Goal: Communication & Community: Answer question/provide support

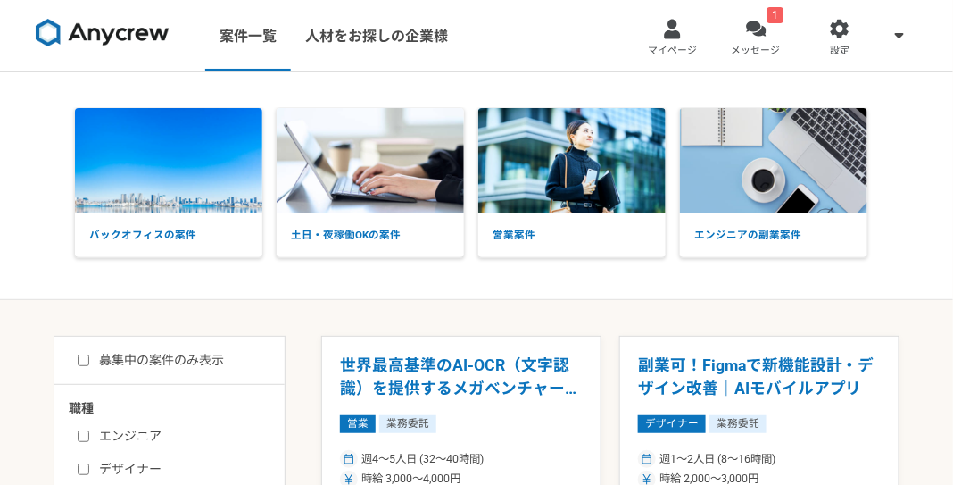
click at [748, 30] on div at bounding box center [756, 29] width 21 height 21
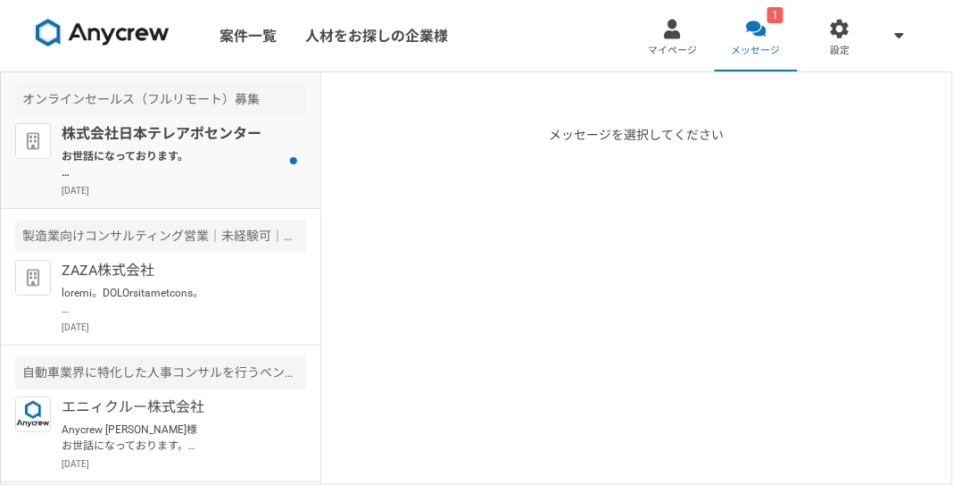
click at [129, 175] on p "お世話になっております。 プロフィール拝見してとても魅力的なご経歴で、 ぜひ一度、弊社面談をお願いできないでしょうか？ [URL][DOMAIN_NAME][…" at bounding box center [172, 164] width 220 height 32
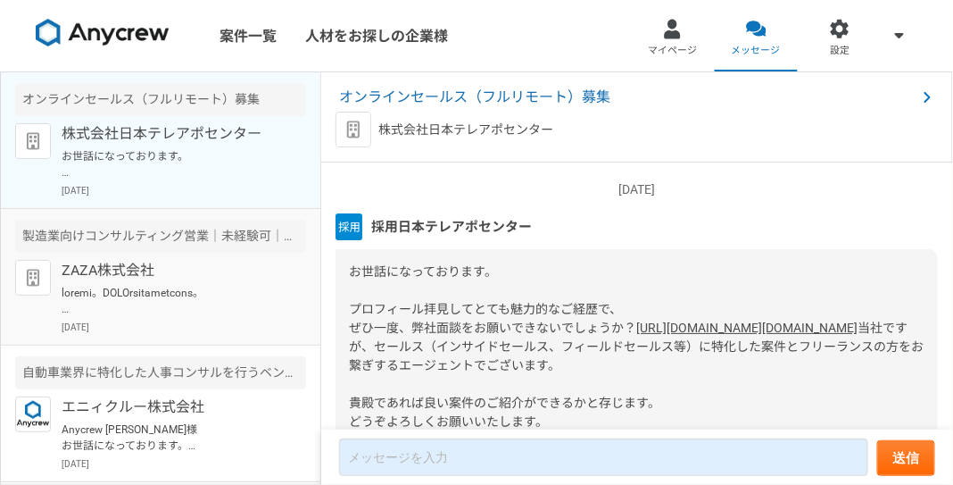
click at [168, 263] on p "ZAZA株式会社" at bounding box center [172, 270] width 220 height 21
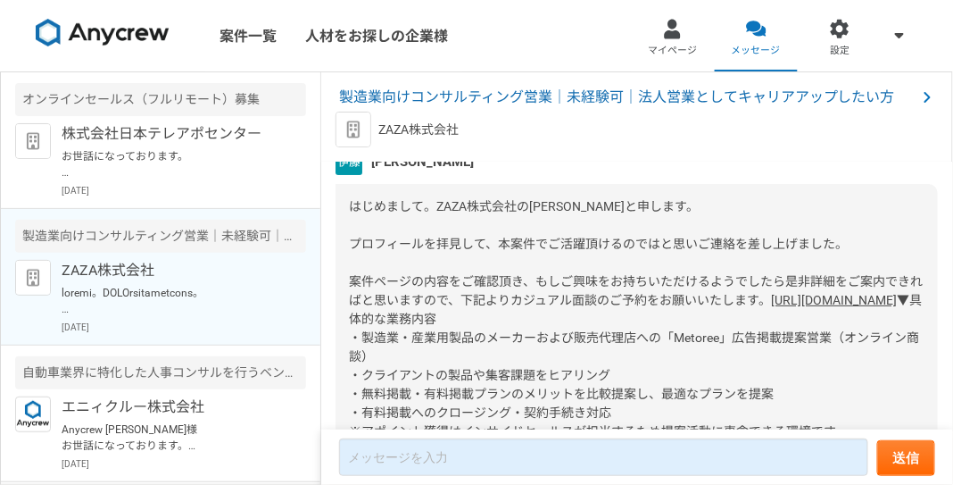
scroll to position [89, 0]
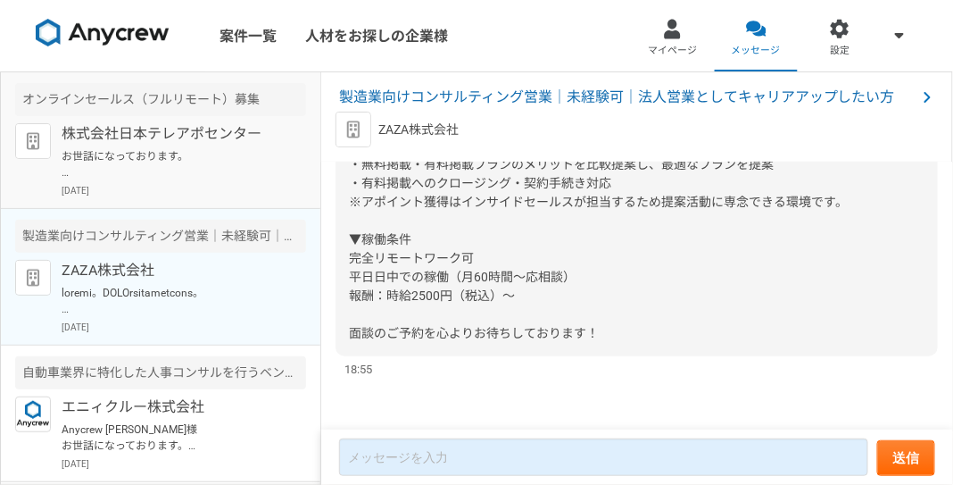
click at [231, 179] on div "株式会社日本テレアポセンター お世話になっております。 プロフィール拝見してとても魅力的なご経歴で、 ぜひ一度、弊社面談をお願いできないでしょうか？ [URL…" at bounding box center [184, 160] width 245 height 74
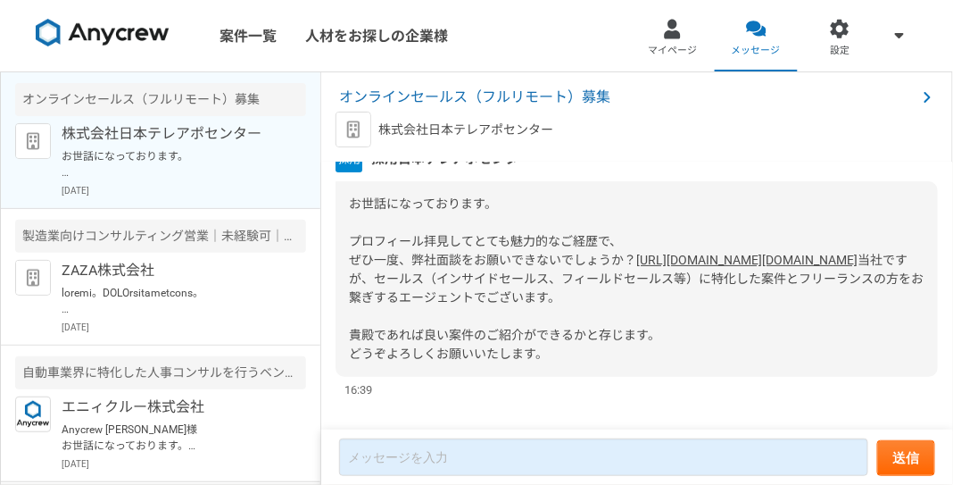
scroll to position [89, 0]
